Goal: Task Accomplishment & Management: Use online tool/utility

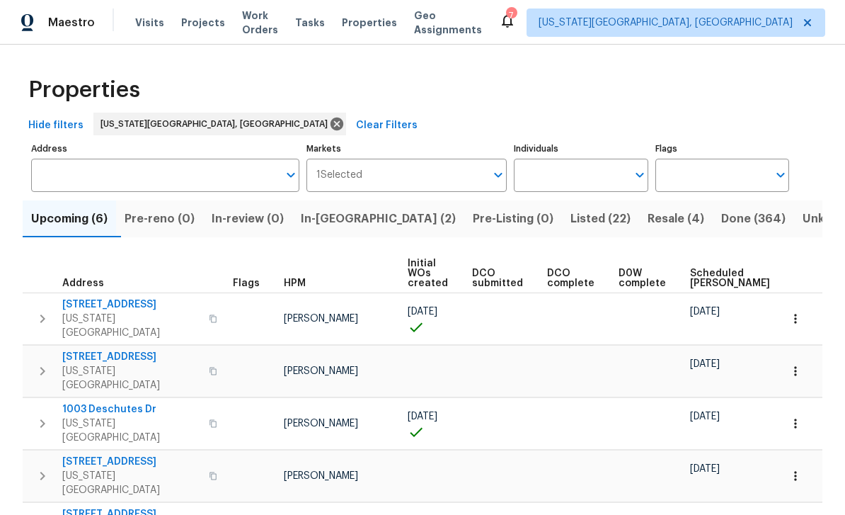
click at [156, 17] on span "Visits" at bounding box center [149, 23] width 29 height 14
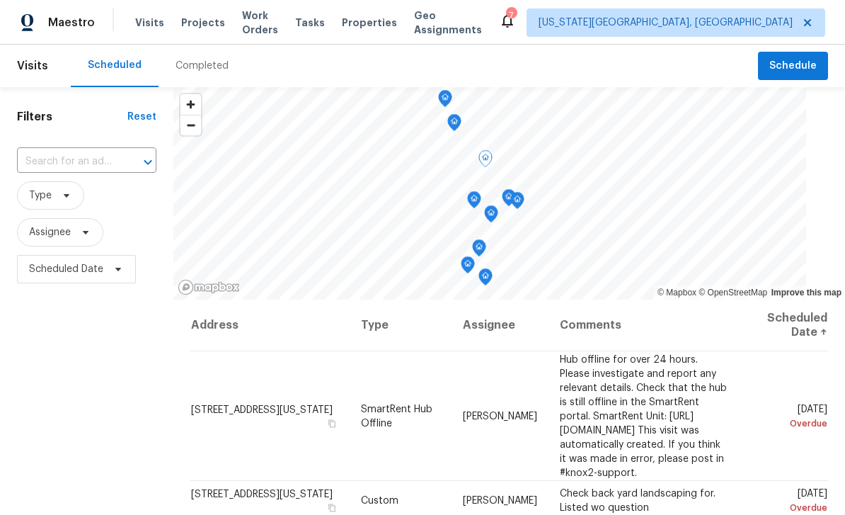
click at [0, 0] on span at bounding box center [0, 0] width 0 height 0
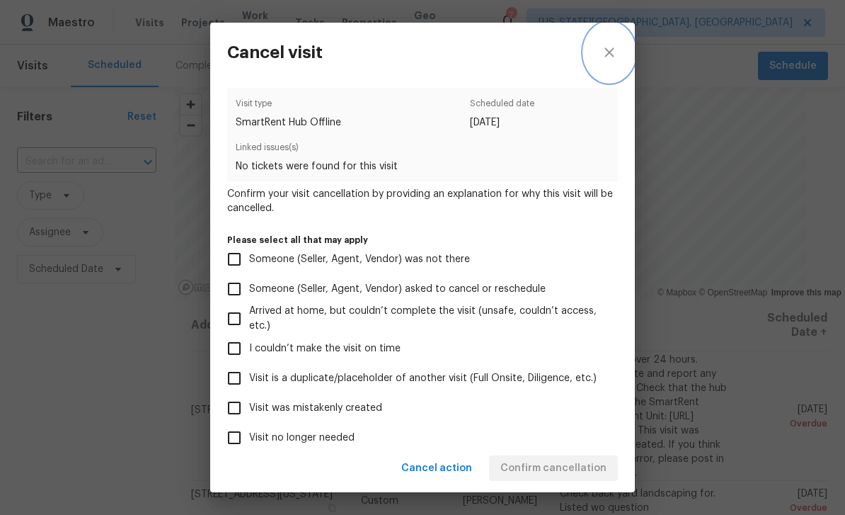
click at [611, 55] on icon "close" at bounding box center [609, 51] width 9 height 9
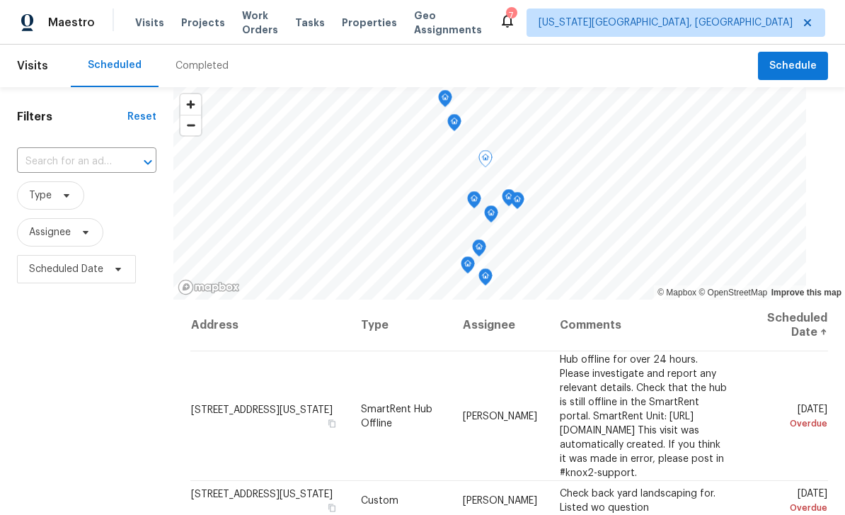
click at [0, 0] on icon at bounding box center [0, 0] width 0 height 0
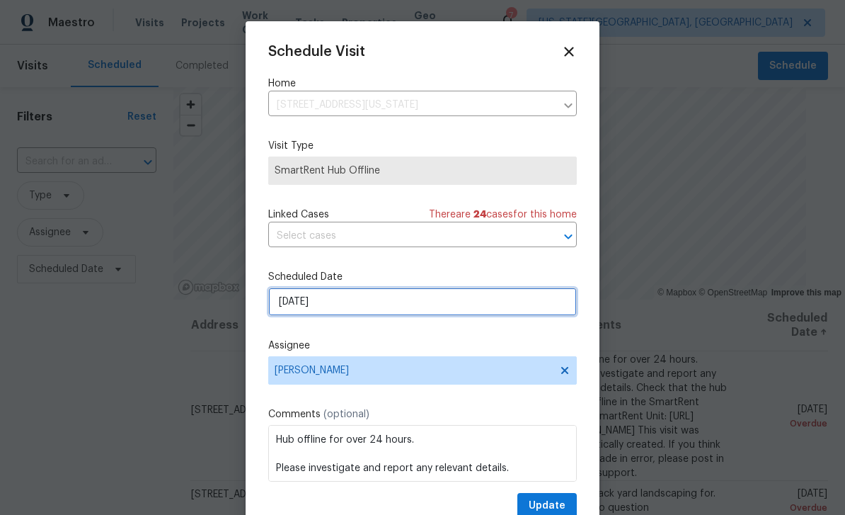
click at [345, 311] on input "[DATE]" at bounding box center [422, 301] width 309 height 28
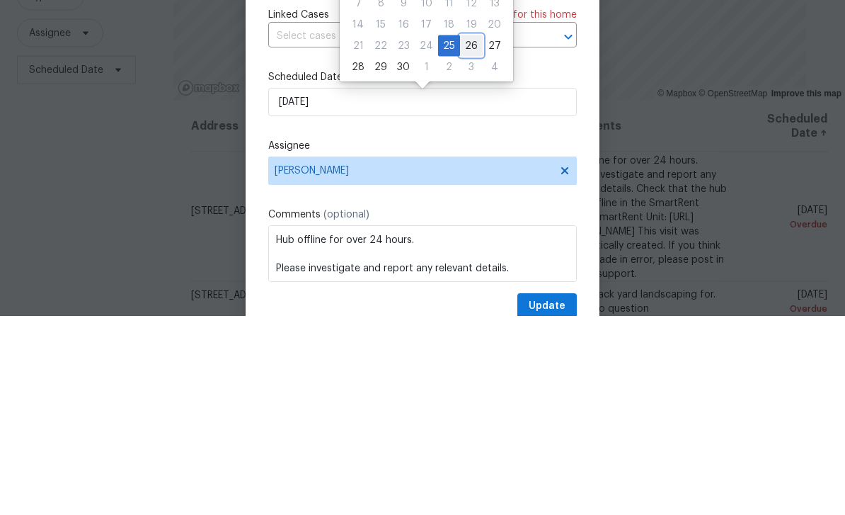
click at [469, 235] on div "26" at bounding box center [471, 245] width 23 height 20
type input "[DATE]"
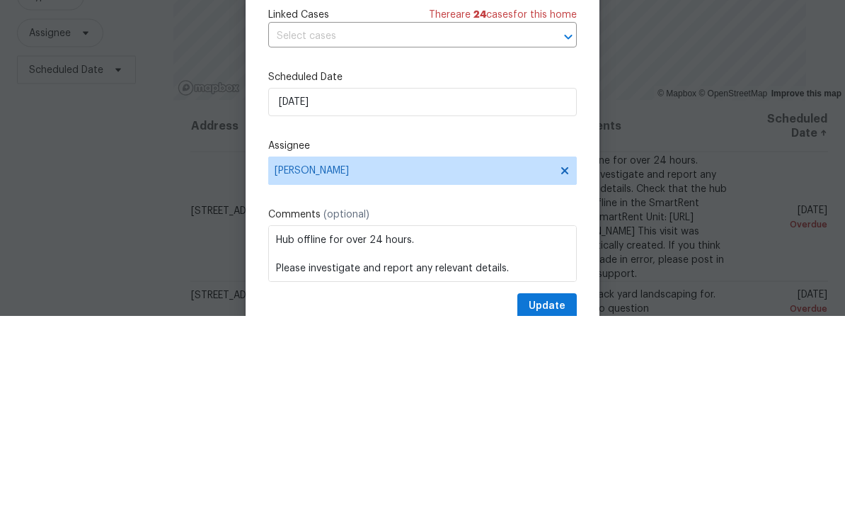
scroll to position [45, 0]
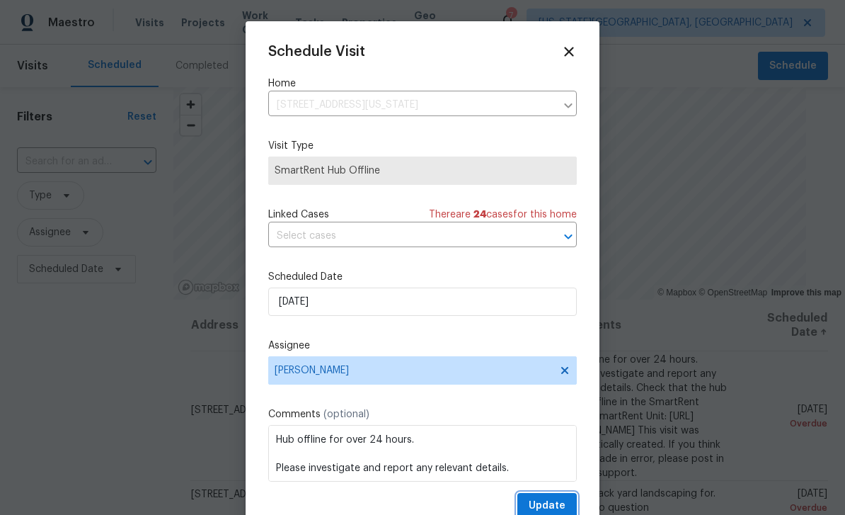
click at [564, 498] on button "Update" at bounding box center [547, 506] width 59 height 26
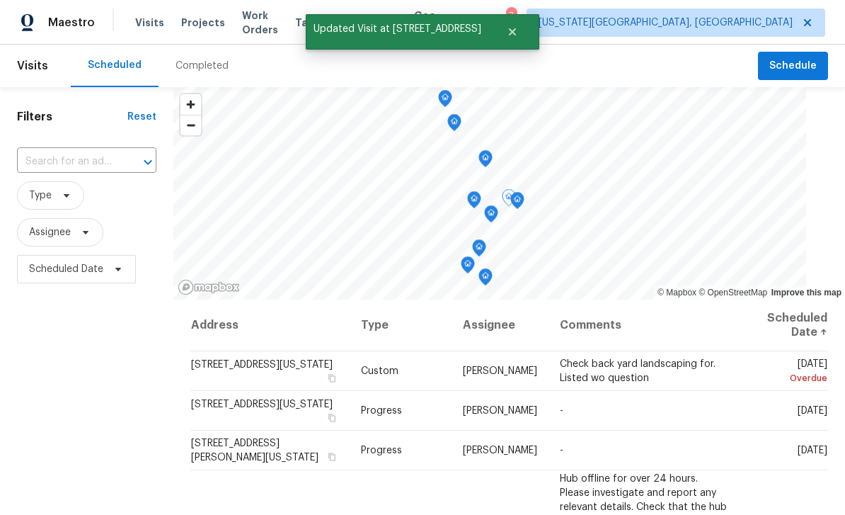
click at [0, 0] on icon at bounding box center [0, 0] width 0 height 0
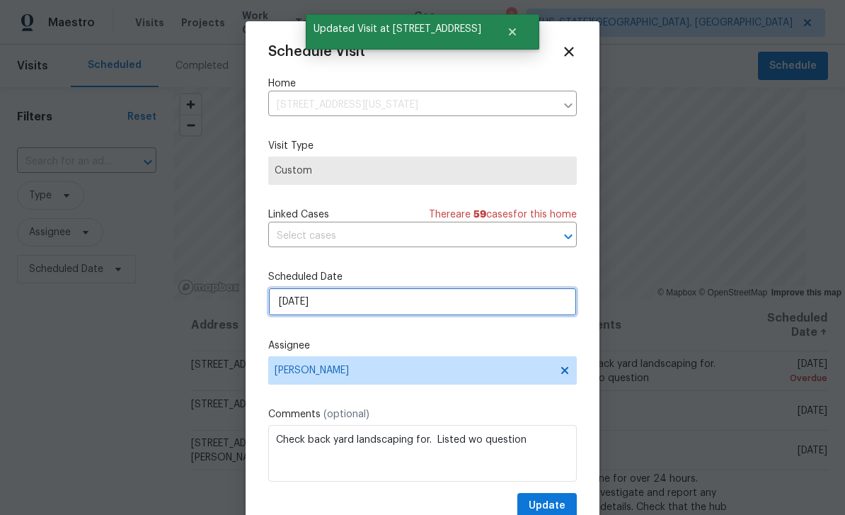
click at [384, 315] on input "[DATE]" at bounding box center [422, 301] width 309 height 28
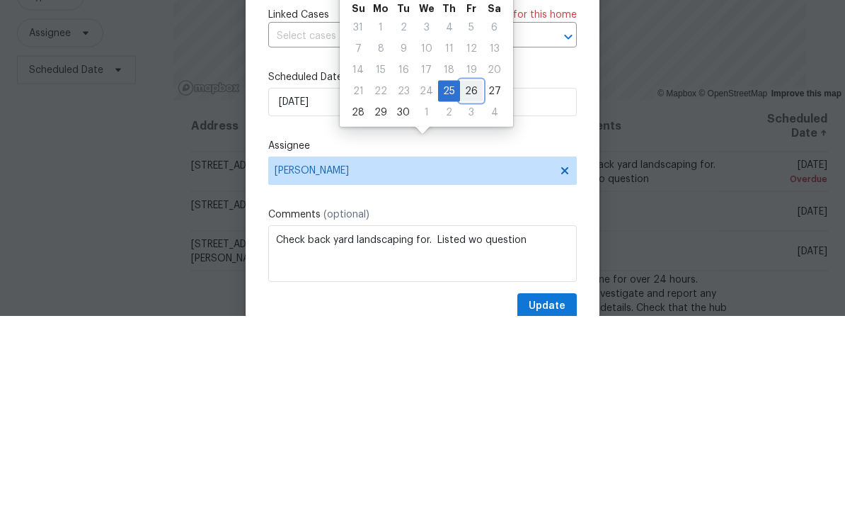
click at [467, 280] on div "26" at bounding box center [471, 290] width 23 height 20
type input "[DATE]"
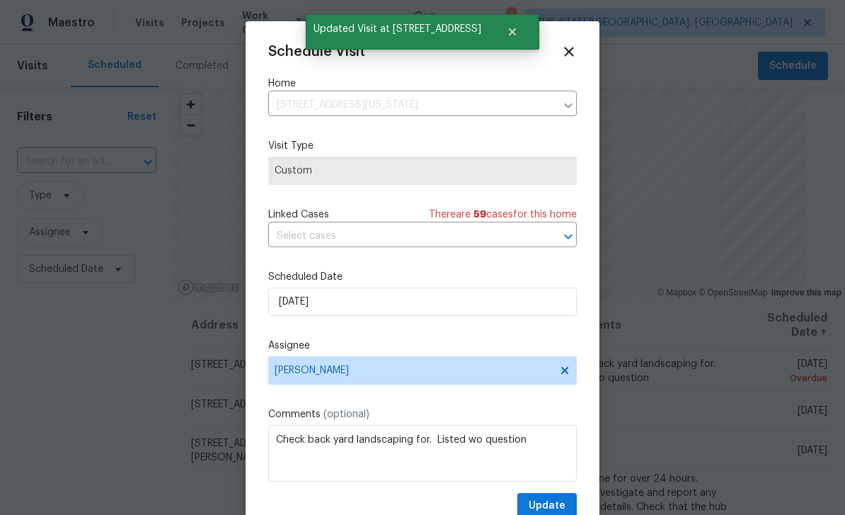
click at [561, 493] on div "Schedule Visit Home [STREET_ADDRESS][US_STATE] ​ Visit Type Custom Linked Cases…" at bounding box center [422, 281] width 309 height 475
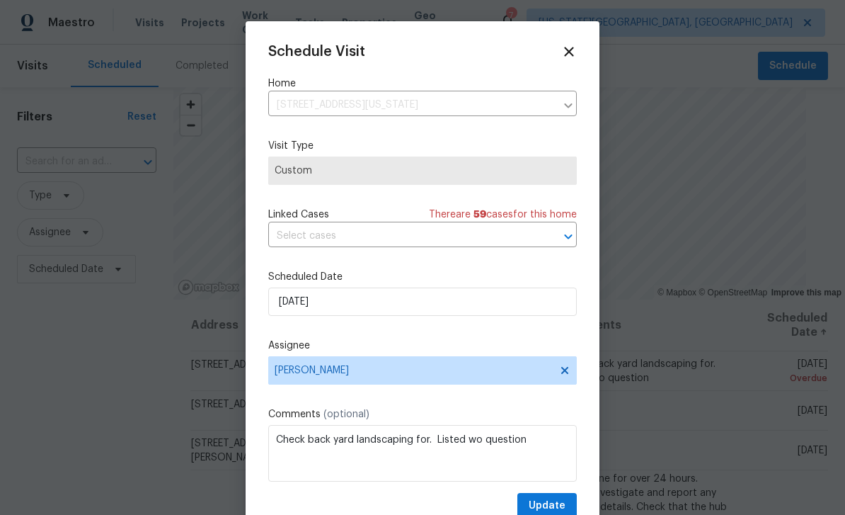
click at [554, 493] on div "Schedule Visit Home [STREET_ADDRESS][US_STATE] ​ Visit Type Custom Linked Cases…" at bounding box center [422, 281] width 309 height 475
click at [551, 500] on button "Update" at bounding box center [547, 506] width 59 height 26
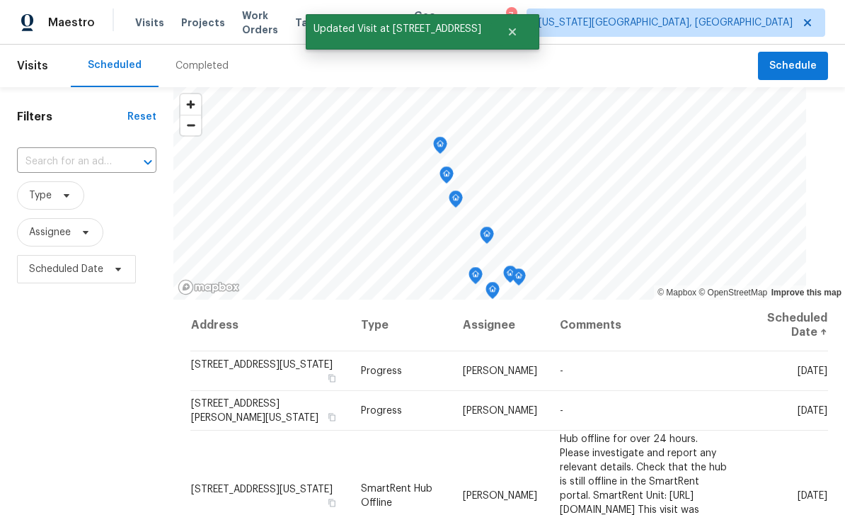
scroll to position [0, 0]
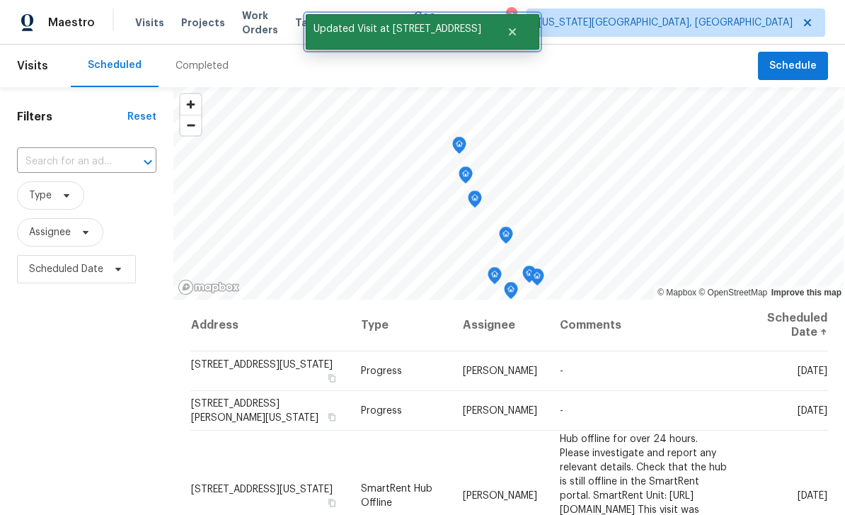
click at [508, 26] on icon "Close" at bounding box center [512, 31] width 11 height 11
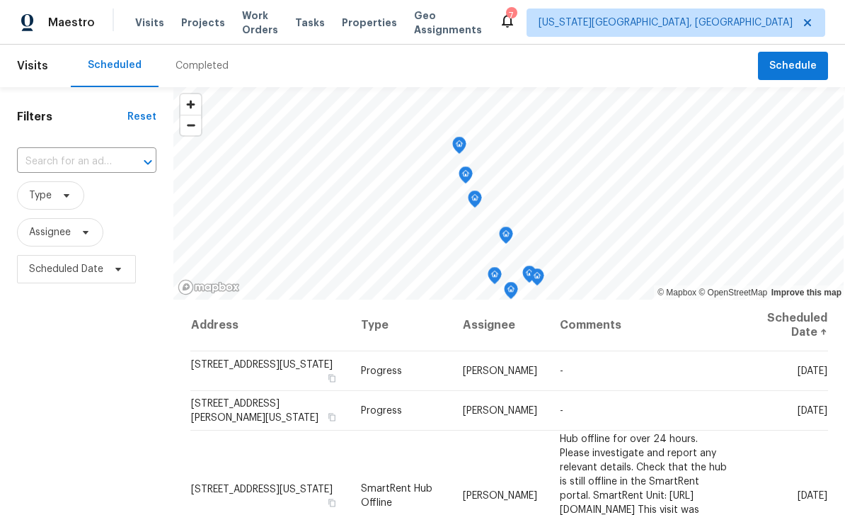
click at [324, 20] on span "Tasks" at bounding box center [310, 23] width 30 height 10
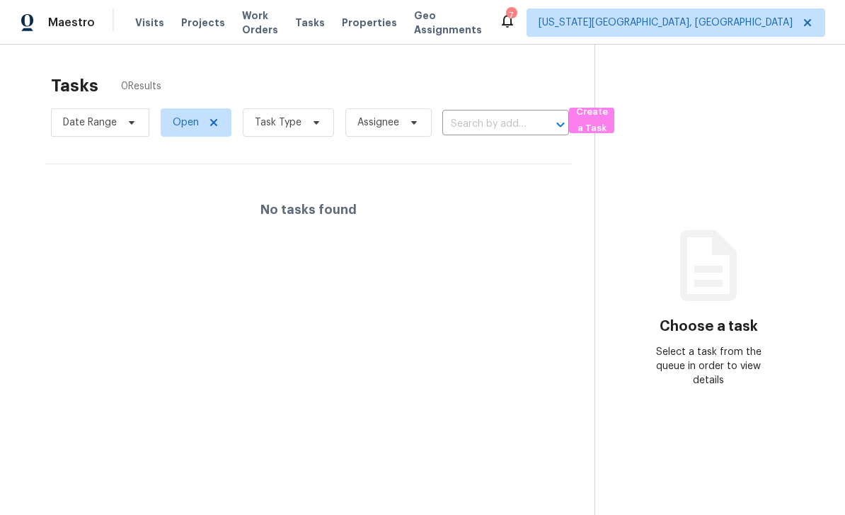
click at [267, 18] on span "Work Orders" at bounding box center [260, 22] width 36 height 28
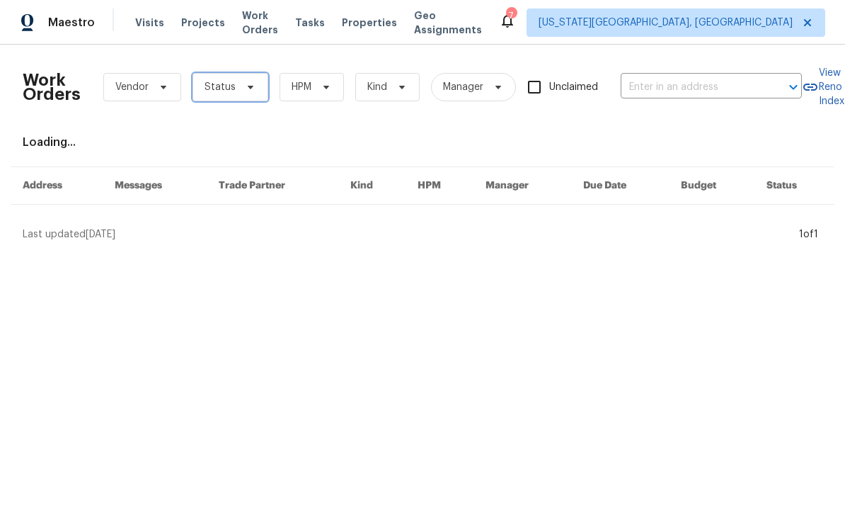
click at [251, 81] on icon at bounding box center [250, 86] width 11 height 11
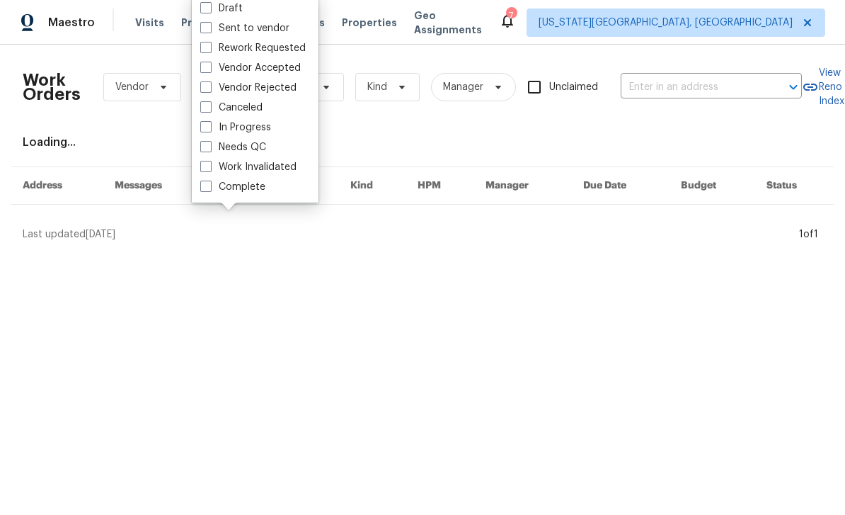
click at [216, 144] on label "Needs QC" at bounding box center [233, 147] width 66 height 14
click at [210, 144] on input "Needs QC" at bounding box center [204, 144] width 9 height 9
checkbox input "true"
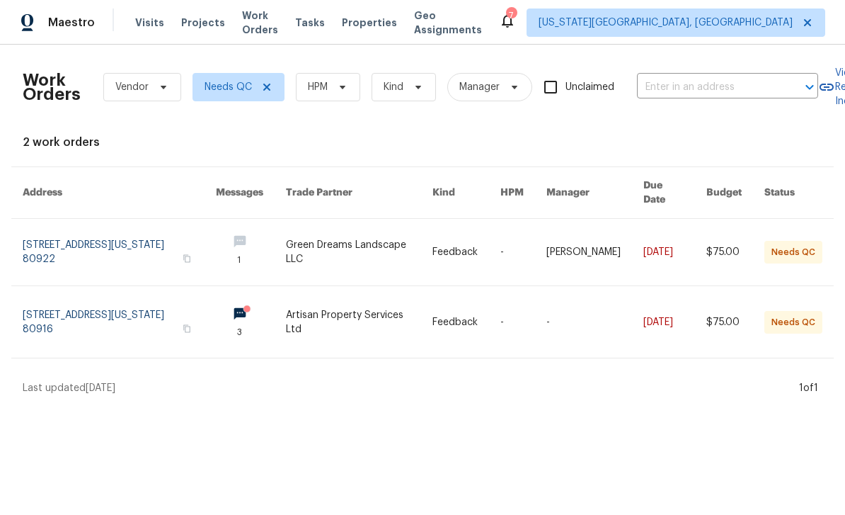
click at [387, 239] on link at bounding box center [359, 252] width 146 height 67
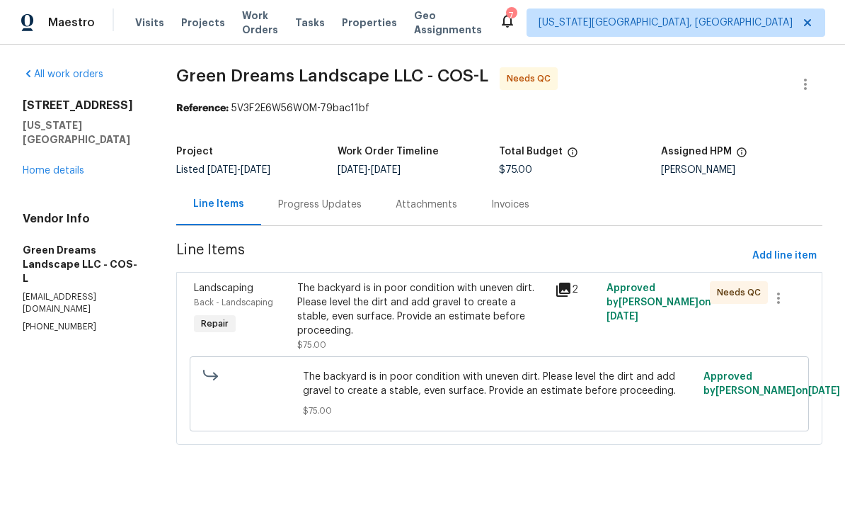
click at [52, 175] on link "Home details" at bounding box center [54, 171] width 62 height 10
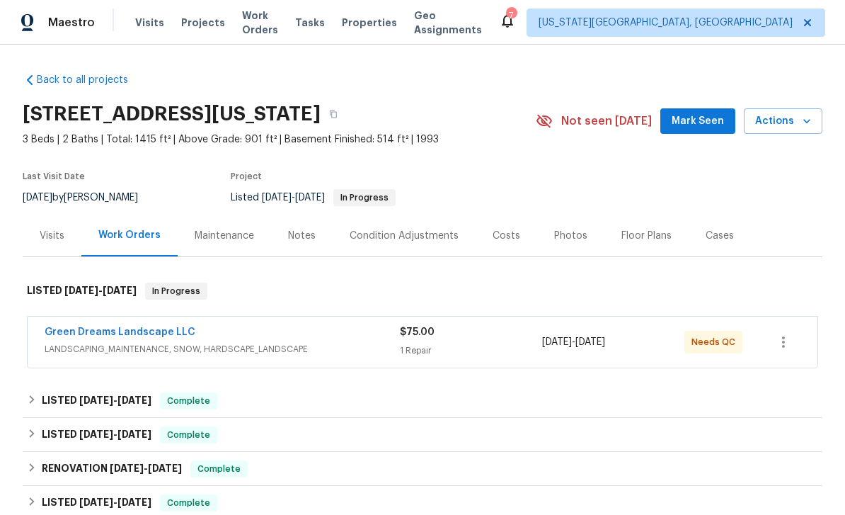
click at [702, 130] on button "Mark Seen" at bounding box center [698, 121] width 75 height 26
